Goal: Transaction & Acquisition: Purchase product/service

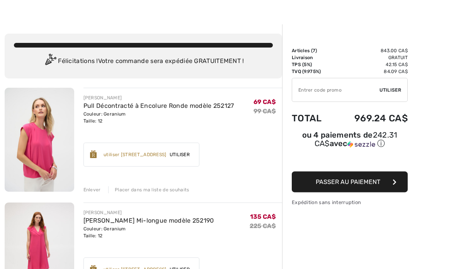
scroll to position [14, 0]
click at [99, 193] on div "Enlever" at bounding box center [91, 189] width 17 height 7
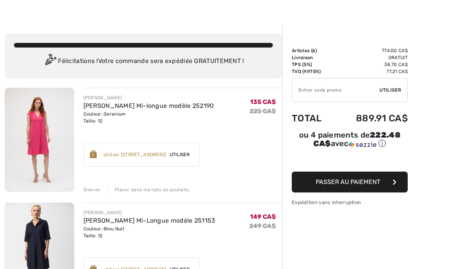
click at [92, 191] on div "Enlever" at bounding box center [91, 189] width 17 height 7
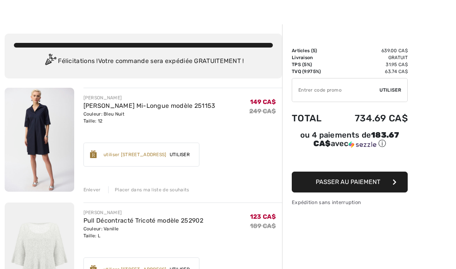
click at [32, 122] on img at bounding box center [40, 140] width 70 height 104
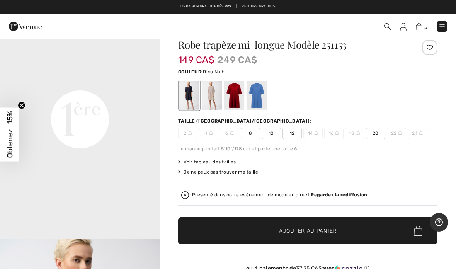
scroll to position [500, 0]
click at [214, 89] on div at bounding box center [212, 95] width 20 height 29
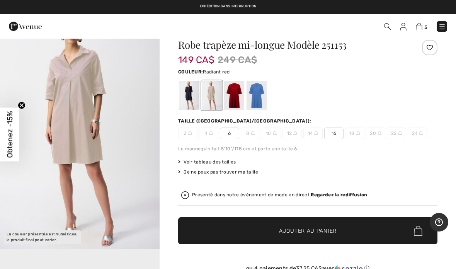
click at [240, 87] on div at bounding box center [234, 95] width 20 height 29
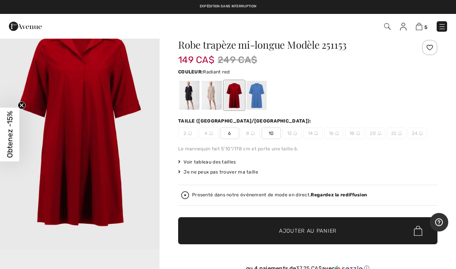
scroll to position [0, 0]
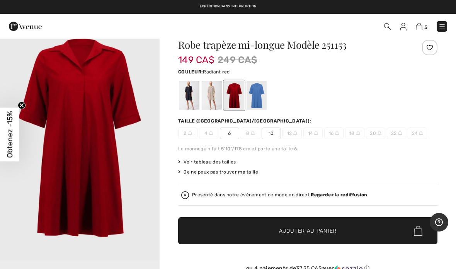
click at [263, 83] on div at bounding box center [257, 95] width 20 height 29
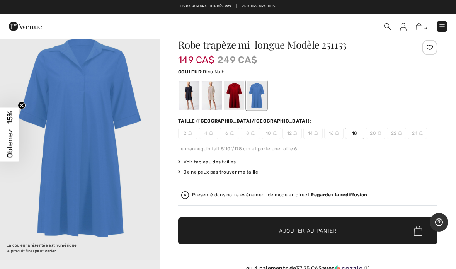
click at [190, 90] on div at bounding box center [189, 95] width 20 height 29
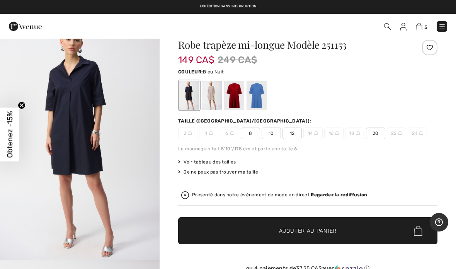
click at [22, 109] on circle "Close teaser" at bounding box center [21, 105] width 7 height 7
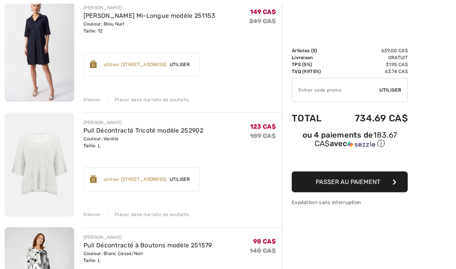
scroll to position [104, 0]
click at [35, 148] on img at bounding box center [40, 164] width 70 height 104
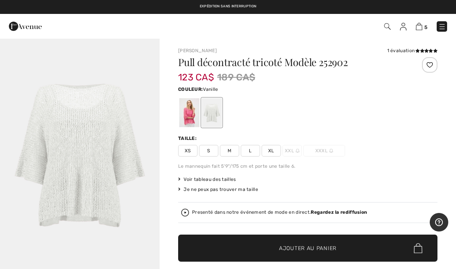
click at [422, 25] on img at bounding box center [419, 26] width 7 height 7
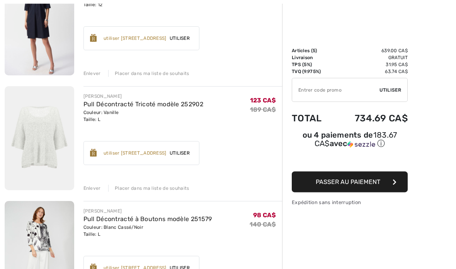
scroll to position [130, 0]
click at [88, 181] on div "[PERSON_NAME] Pull Décontracté Tricoté modèle 252902 Couleur: Vanille Taille: L…" at bounding box center [182, 138] width 199 height 105
click at [91, 175] on div "JOSEPH RIBKOFF Pull Décontracté Tricoté modèle 252902 Couleur: Vanille Taille: …" at bounding box center [182, 138] width 199 height 105
click at [92, 190] on div "Enlever" at bounding box center [91, 188] width 17 height 7
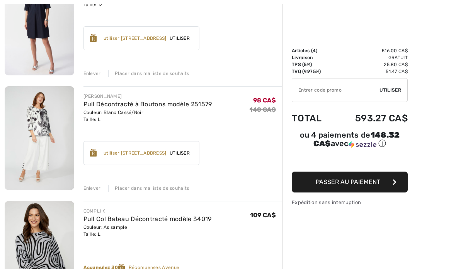
click at [32, 119] on img at bounding box center [40, 138] width 70 height 104
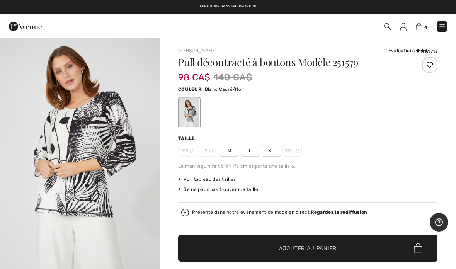
scroll to position [1, 0]
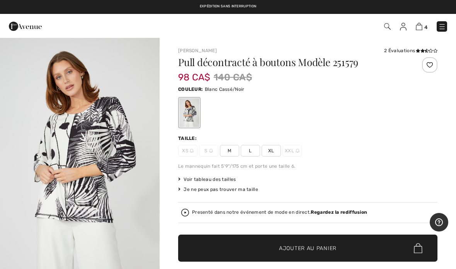
click at [421, 25] on img at bounding box center [419, 26] width 7 height 7
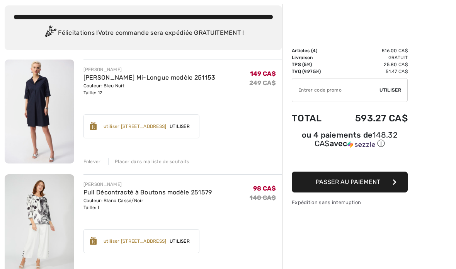
scroll to position [98, 0]
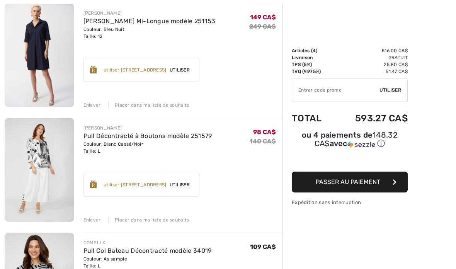
click at [84, 214] on div "FRANK LYMAN Pull Décontracté à Boutons modèle 251579 Couleur: Blanc Cassé/Noir …" at bounding box center [182, 170] width 199 height 105
click at [98, 219] on div "Enlever" at bounding box center [91, 219] width 17 height 7
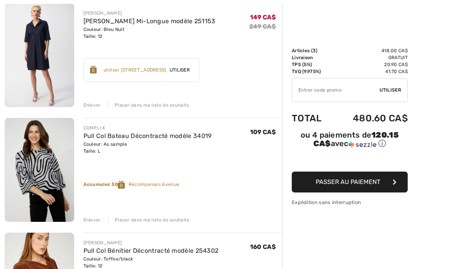
click at [99, 214] on div "COMPLI K Pull Col Bateau Décontracté modèle 34019 Couleur: As sample Taille: L …" at bounding box center [182, 170] width 199 height 105
click at [86, 214] on div "COMPLI K Pull Col Bateau Décontracté modèle 34019 Couleur: As sample Taille: L …" at bounding box center [182, 170] width 199 height 105
click at [85, 213] on div "COMPLI K Pull Col Bateau Décontracté modèle 34019 Couleur: As sample Taille: L …" at bounding box center [182, 170] width 199 height 105
click at [84, 214] on div "COMPLI K Pull Col Bateau Décontracté modèle 34019 Couleur: As sample Taille: L …" at bounding box center [182, 170] width 199 height 105
click at [86, 213] on div "COMPLI K Pull Col Bateau Décontracté modèle 34019 Couleur: As sample Taille: L …" at bounding box center [182, 170] width 199 height 105
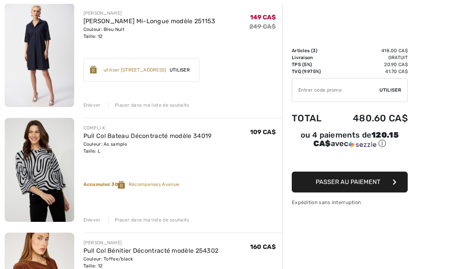
click at [87, 214] on div "COMPLI K Pull Col Bateau Décontracté modèle 34019 Couleur: As sample Taille: L …" at bounding box center [182, 170] width 199 height 105
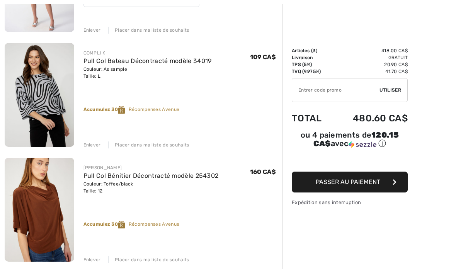
scroll to position [173, 0]
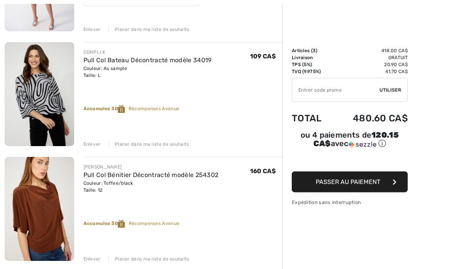
click at [86, 140] on div "Enlever Placer dans ma liste de souhaits" at bounding box center [182, 143] width 199 height 9
click at [86, 139] on div "Enlever Placer dans ma liste de souhaits" at bounding box center [182, 143] width 199 height 9
click at [87, 141] on div "Enlever" at bounding box center [91, 144] width 17 height 7
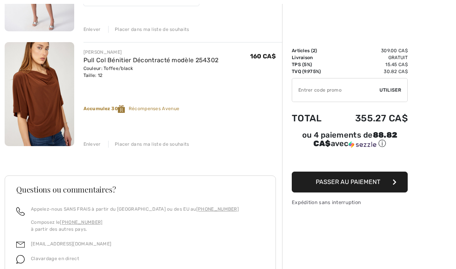
click at [35, 94] on img at bounding box center [40, 94] width 70 height 104
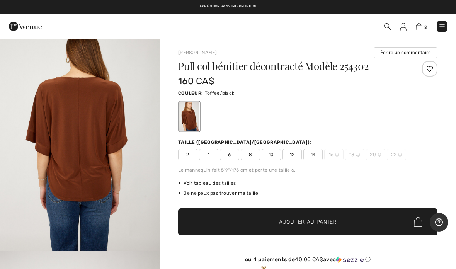
click at [417, 30] on img at bounding box center [419, 26] width 7 height 7
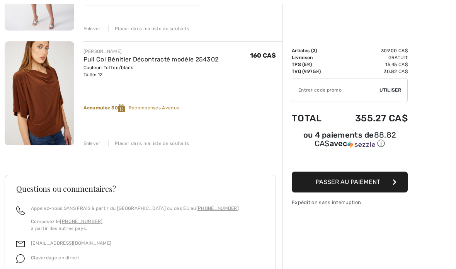
scroll to position [206, 0]
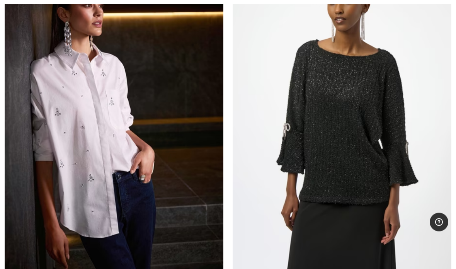
scroll to position [7350, 0]
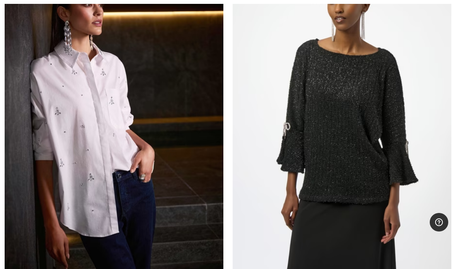
click at [72, 180] on img at bounding box center [114, 118] width 219 height 328
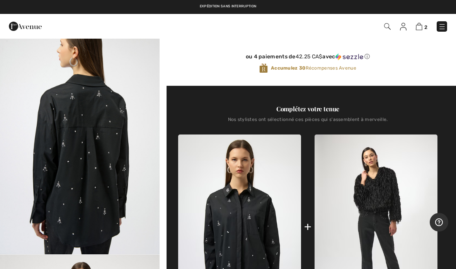
scroll to position [299, 0]
click at [64, 170] on img "3 / 5" at bounding box center [80, 134] width 160 height 239
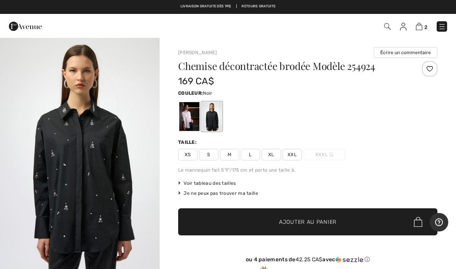
click at [180, 112] on div at bounding box center [189, 116] width 20 height 29
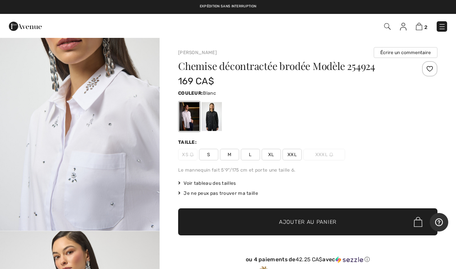
scroll to position [274, 0]
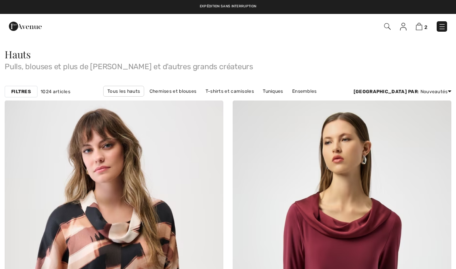
checkbox input "true"
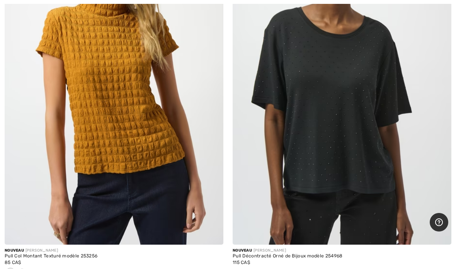
scroll to position [8835, 0]
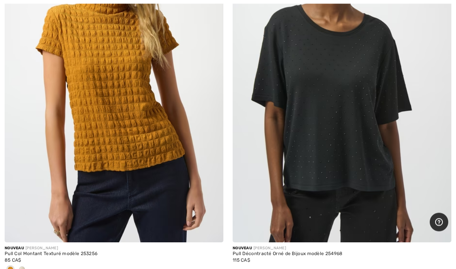
click at [274, 169] on img at bounding box center [342, 79] width 219 height 328
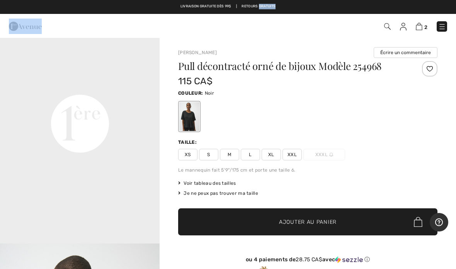
scroll to position [513, 0]
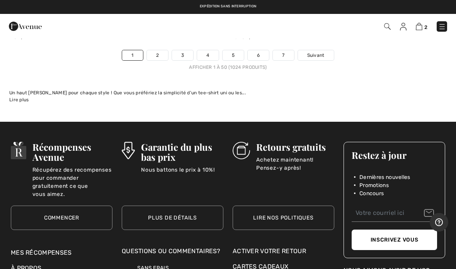
scroll to position [9497, 0]
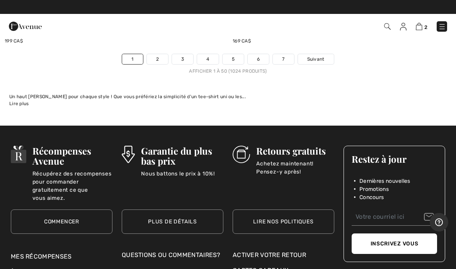
click at [319, 56] on span "Suivant" at bounding box center [315, 59] width 17 height 7
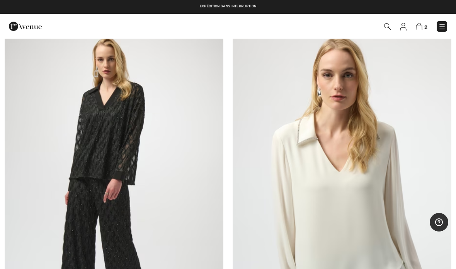
scroll to position [7479, 0]
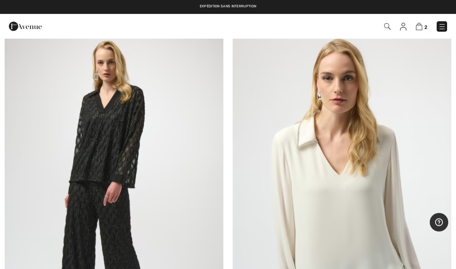
click at [98, 123] on img at bounding box center [114, 195] width 219 height 328
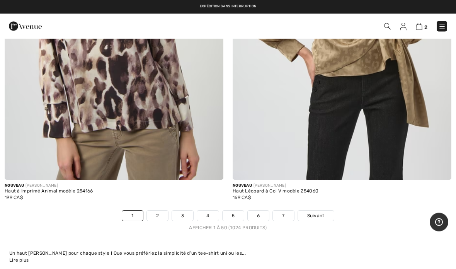
scroll to position [9341, 0]
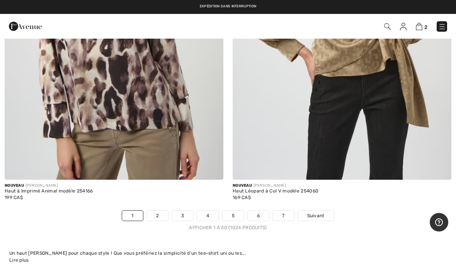
click at [290, 211] on link "7" at bounding box center [283, 216] width 21 height 10
click at [288, 211] on link "7" at bounding box center [283, 216] width 21 height 10
click at [292, 211] on link "7" at bounding box center [283, 216] width 21 height 10
click at [289, 211] on link "7" at bounding box center [283, 216] width 21 height 10
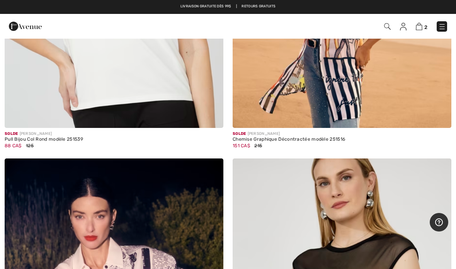
scroll to position [2535, 0]
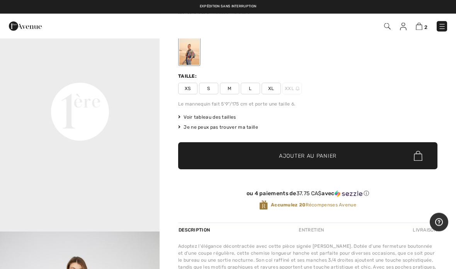
scroll to position [62, 0]
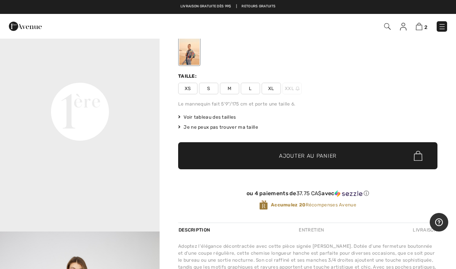
click at [258, 85] on span "L" at bounding box center [250, 89] width 19 height 12
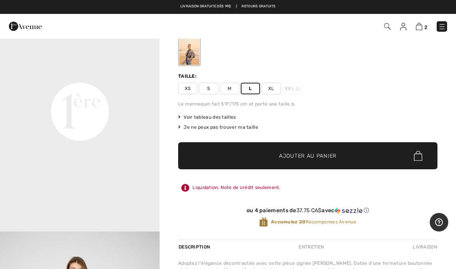
click at [336, 152] on span "Ajouter au panier" at bounding box center [308, 156] width 58 height 8
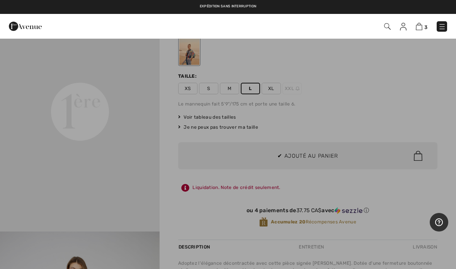
scroll to position [0, 0]
click at [332, 156] on div at bounding box center [228, 134] width 456 height 269
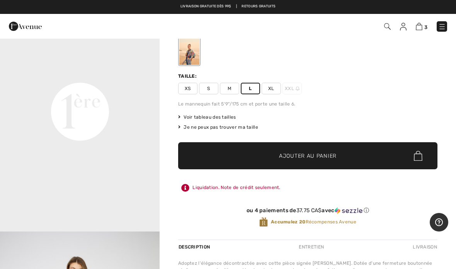
click at [185, 47] on div at bounding box center [189, 50] width 20 height 29
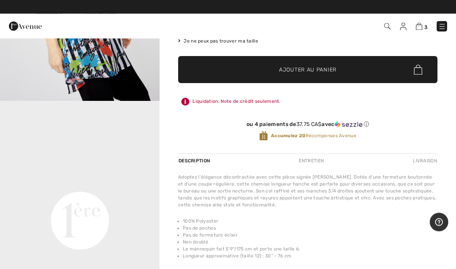
scroll to position [148, 0]
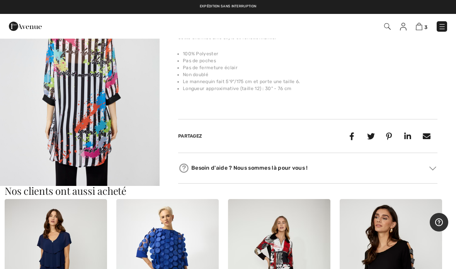
scroll to position [1037, 0]
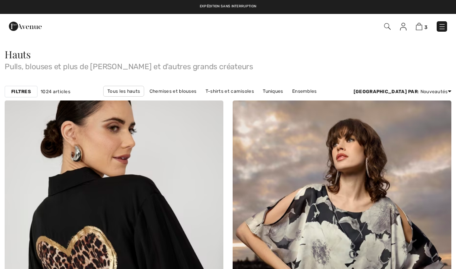
scroll to position [2565, 0]
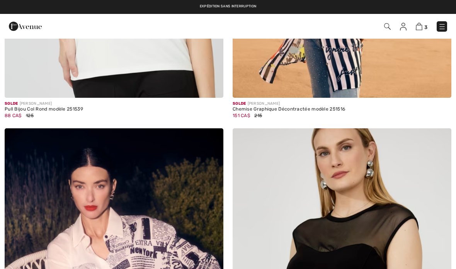
checkbox input "true"
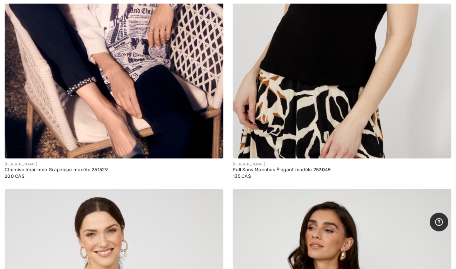
scroll to position [2863, 0]
